Goal: Check status

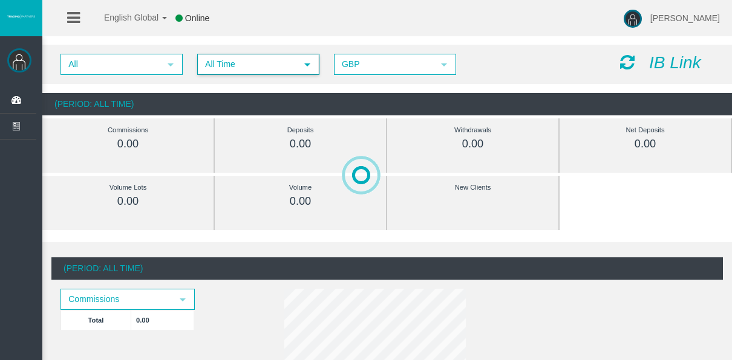
drag, startPoint x: 206, startPoint y: 67, endPoint x: 211, endPoint y: 74, distance: 9.1
click at [206, 68] on span "All Time" at bounding box center [247, 64] width 98 height 19
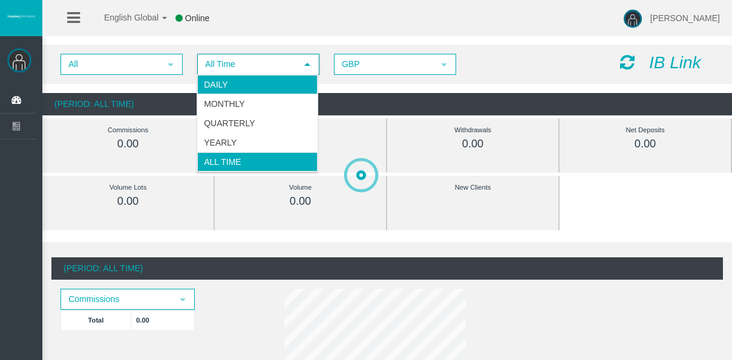
click at [216, 85] on li "Daily" at bounding box center [257, 84] width 120 height 19
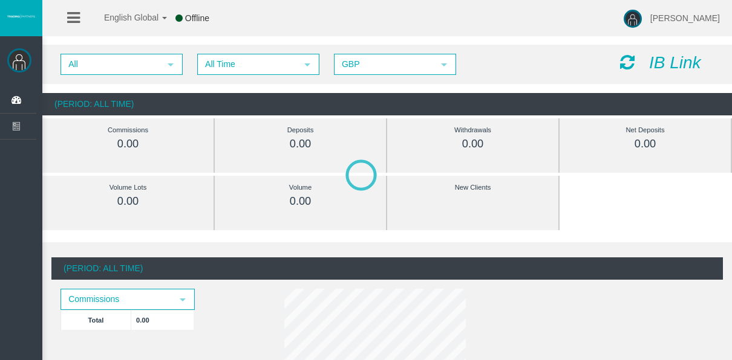
click at [229, 71] on span "All Time" at bounding box center [247, 64] width 98 height 19
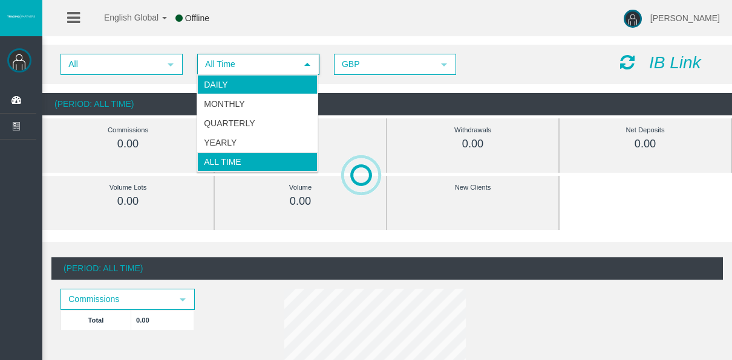
click at [229, 76] on li "Daily" at bounding box center [257, 84] width 120 height 19
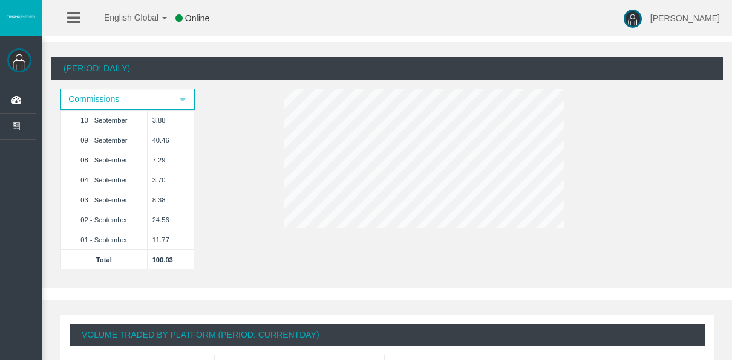
scroll to position [181, 0]
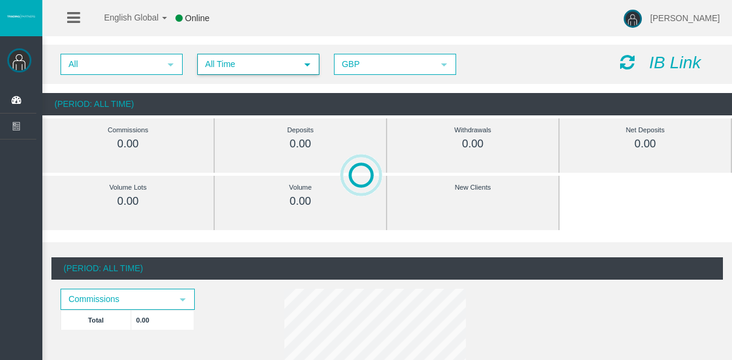
click at [252, 63] on span "All Time" at bounding box center [247, 64] width 98 height 19
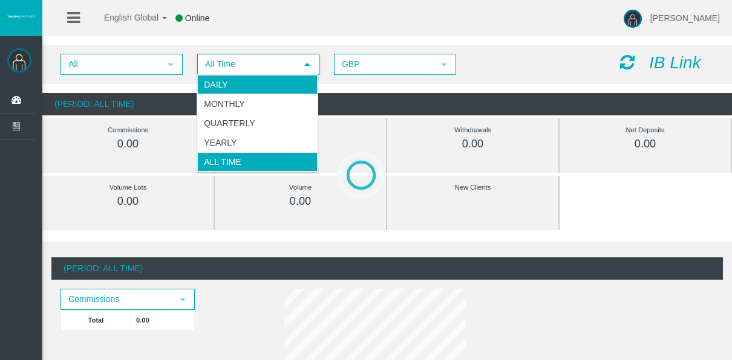
click at [233, 88] on li "Daily" at bounding box center [257, 84] width 120 height 19
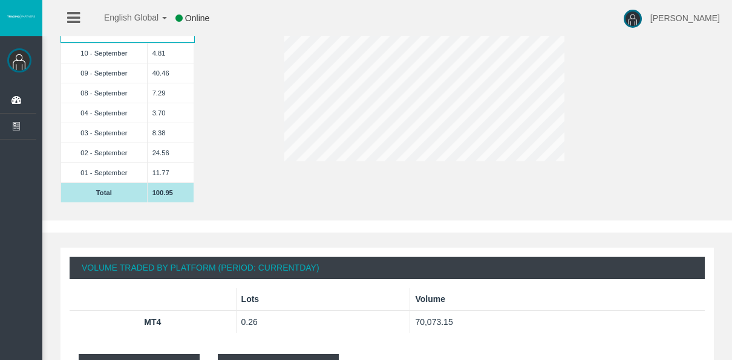
scroll to position [121, 0]
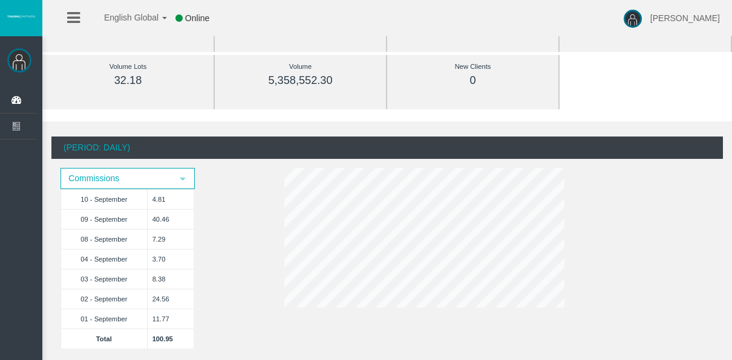
drag, startPoint x: 169, startPoint y: 133, endPoint x: 90, endPoint y: 106, distance: 83.6
